Goal: Task Accomplishment & Management: Complete application form

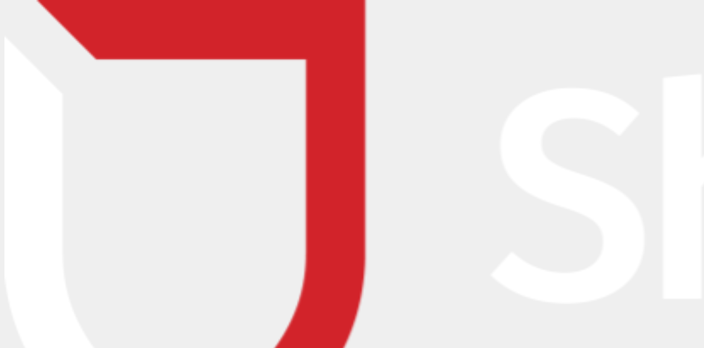
type input "[PERSON_NAME]"
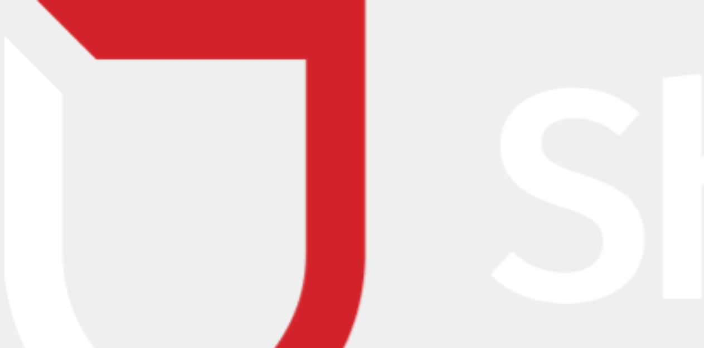
type input "[PERSON_NAME][EMAIL_ADDRESS][DOMAIN_NAME]"
type input "0731393900"
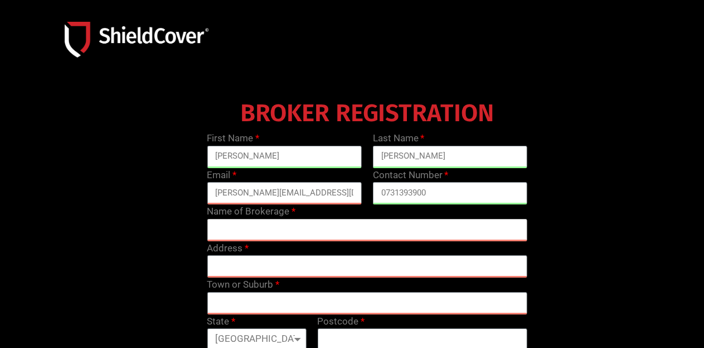
click at [437, 224] on input "text" at bounding box center [367, 230] width 321 height 22
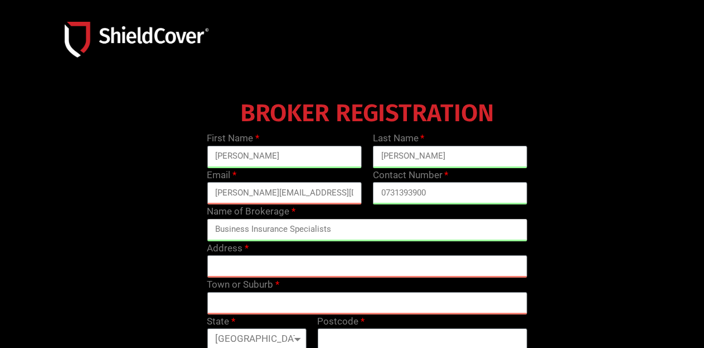
type input "Business Insurance Specialists"
click at [297, 264] on input "text" at bounding box center [367, 266] width 321 height 22
paste input "Lvl [STREET_ADDRESS]"
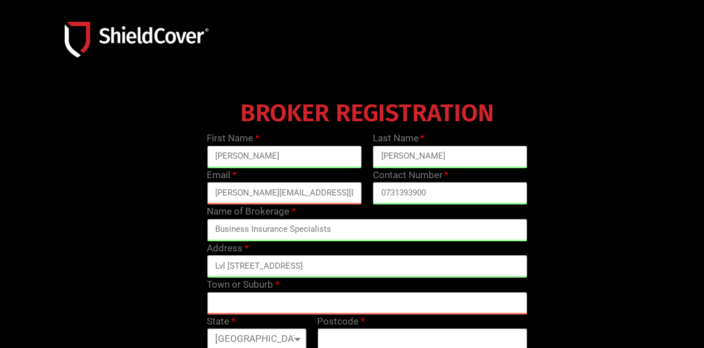
click at [347, 262] on input "Lvl [STREET_ADDRESS]" at bounding box center [367, 266] width 321 height 22
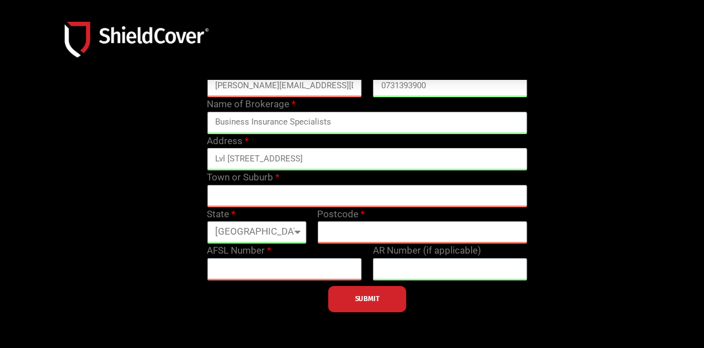
scroll to position [167, 0]
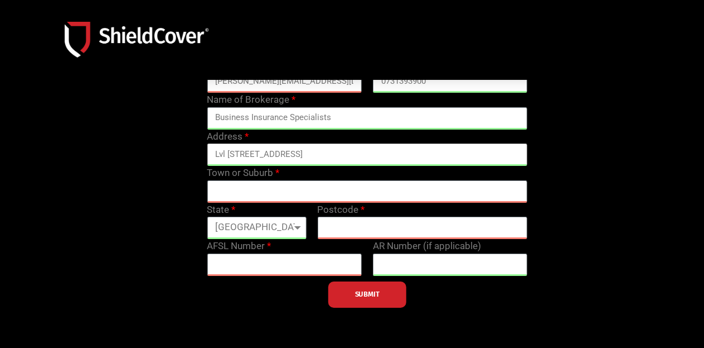
type input "Lvl 9 / 97 Creek St, Brisbane QLD"
type input "4000"
click at [336, 184] on input "text" at bounding box center [367, 191] width 321 height 22
click at [291, 155] on input "Lvl 9 / 97 Creek St, Brisbane QLD" at bounding box center [367, 154] width 321 height 22
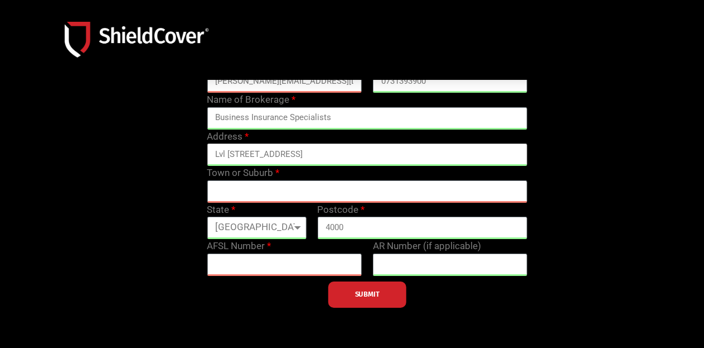
type input "Lvl 9 / 97 Creek St, QLD"
type input "Brisbane"
click at [296, 155] on input "Lvl 9 / 97 Creek St, QLD" at bounding box center [367, 154] width 321 height 22
type input "Lvl 9 / 97 Creek St"
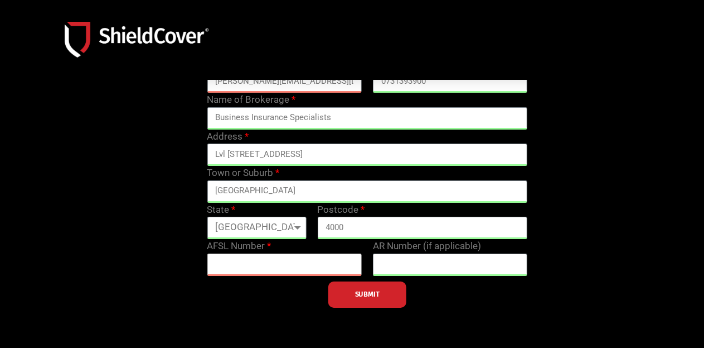
click at [244, 266] on input "text" at bounding box center [284, 264] width 155 height 22
paste input "text"
click at [267, 264] on input "text" at bounding box center [284, 264] width 155 height 22
click at [250, 311] on div at bounding box center [367, 145] width 674 height 335
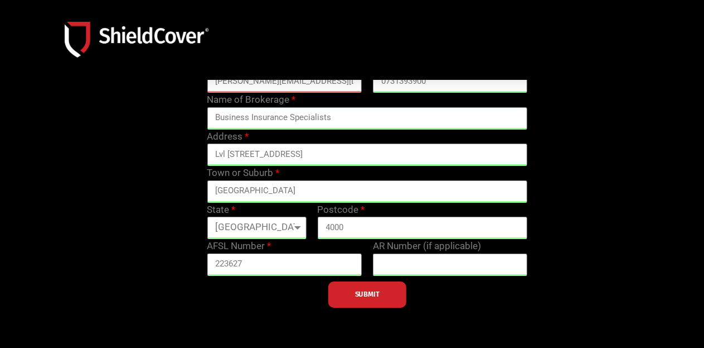
click at [229, 263] on input "223627" at bounding box center [284, 264] width 155 height 22
type input "223627"
click at [373, 293] on span "SUBMIT" at bounding box center [367, 294] width 25 height 2
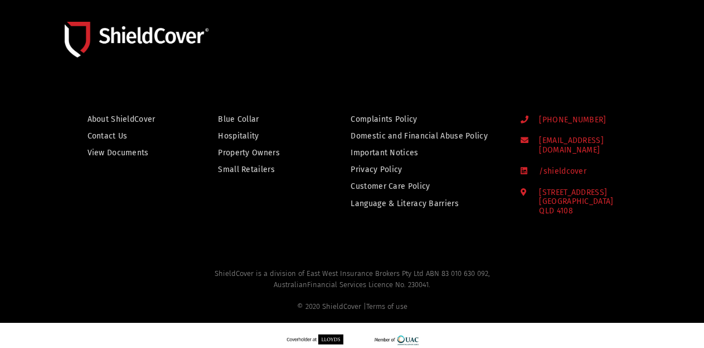
scroll to position [508, 0]
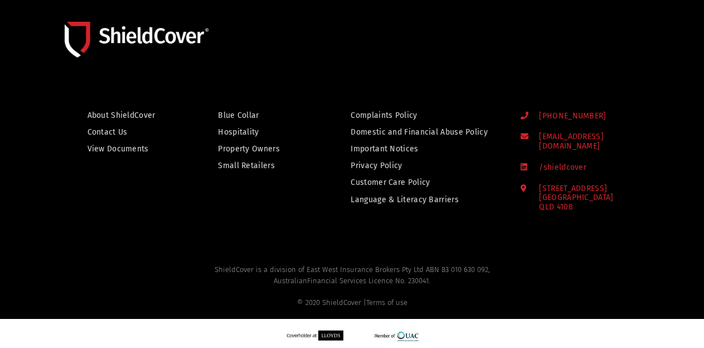
click at [284, 216] on footer "About ShieldCover Contact Us View Documents Blue Collar Hospitality Property Ow…" at bounding box center [352, 152] width 704 height 201
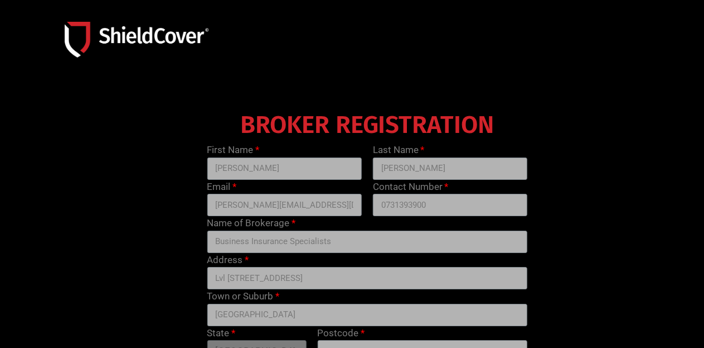
scroll to position [167, 0]
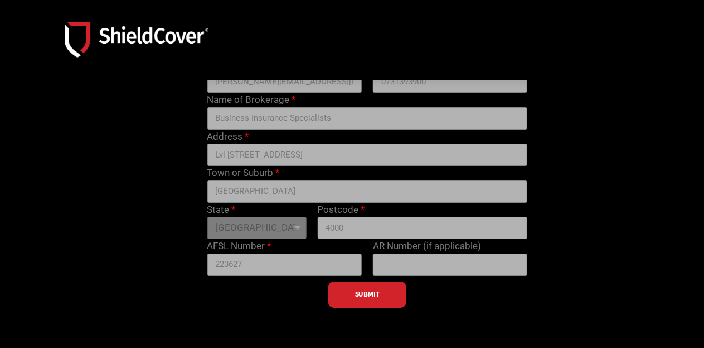
click at [368, 299] on div "SUBMIT" at bounding box center [367, 292] width 332 height 32
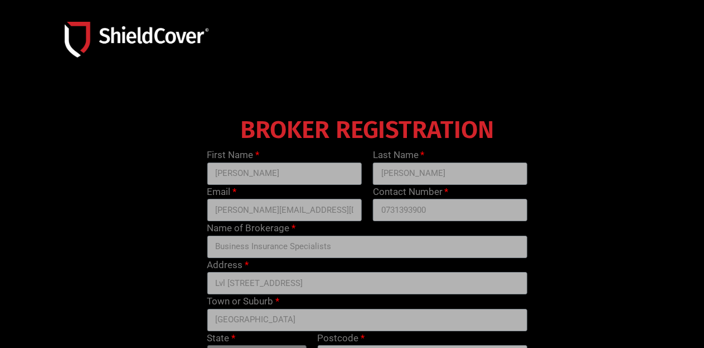
scroll to position [0, 0]
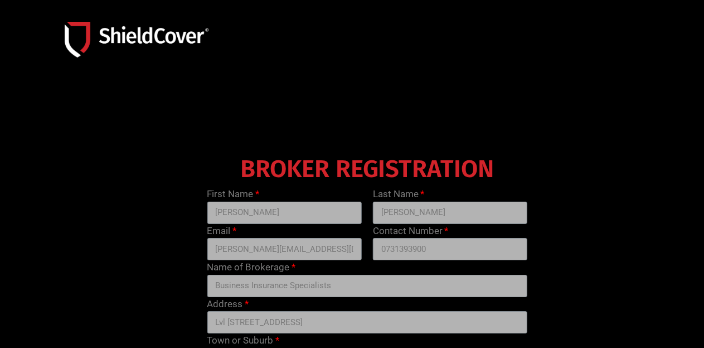
click at [136, 38] on img at bounding box center [137, 39] width 144 height 35
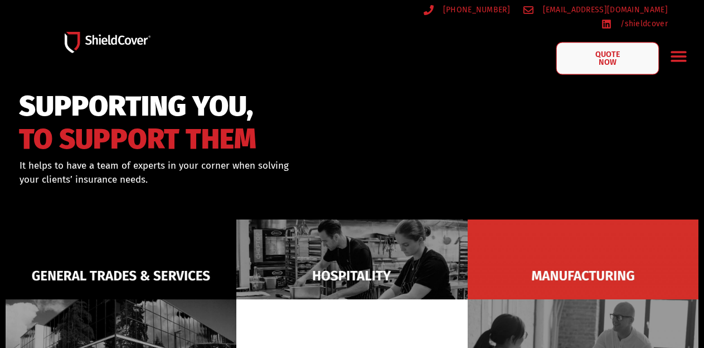
click at [601, 50] on span "QUOTE NOW" at bounding box center [608, 58] width 45 height 16
